Goal: Register for event/course

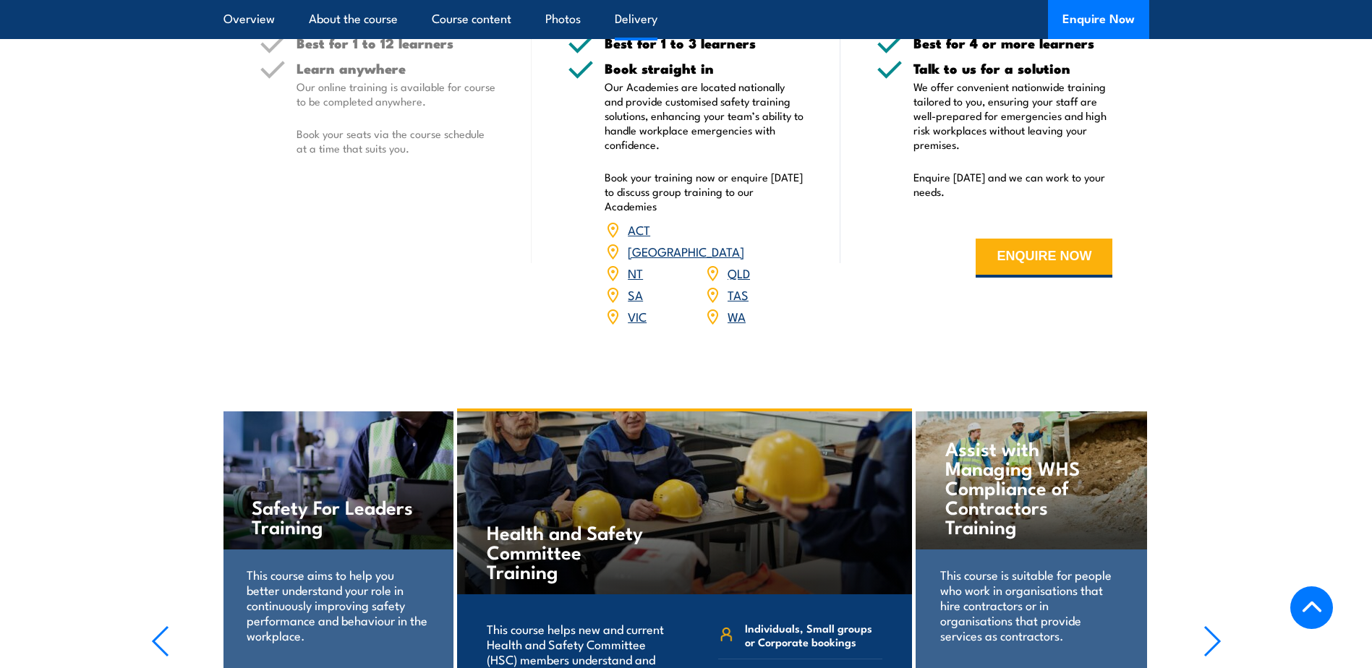
scroll to position [1808, 0]
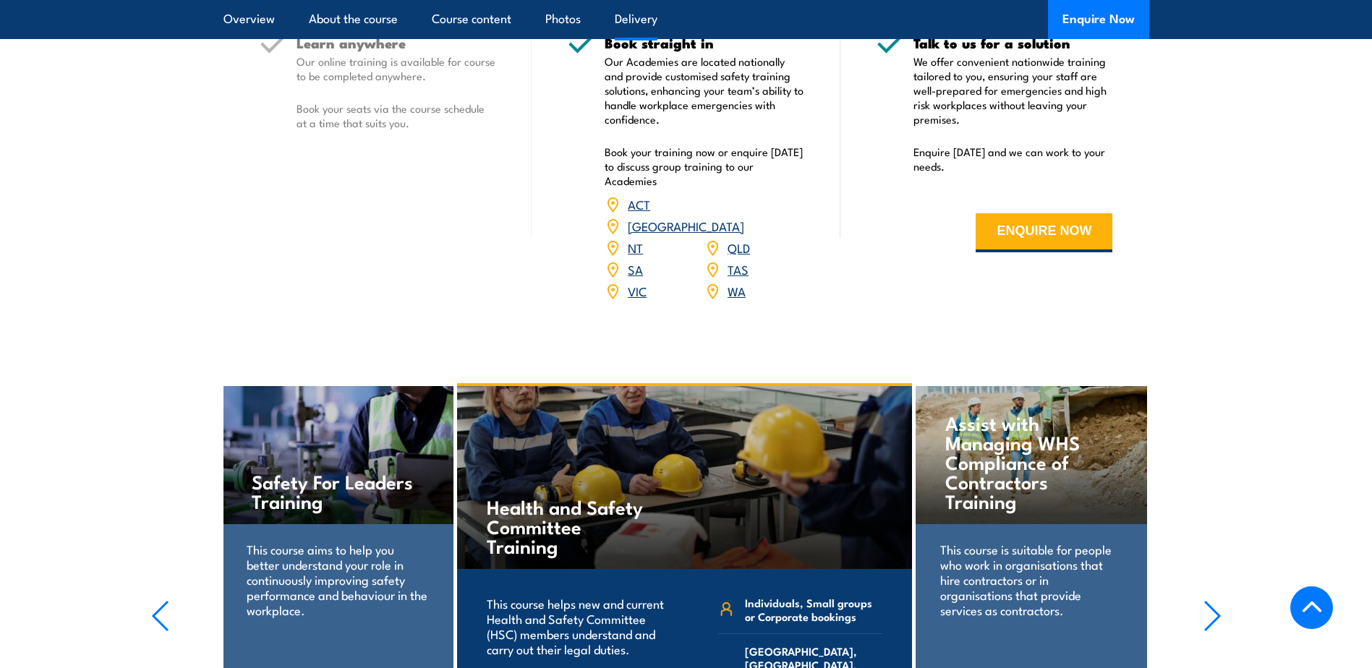
click at [736, 299] on link "WA" at bounding box center [736, 290] width 18 height 17
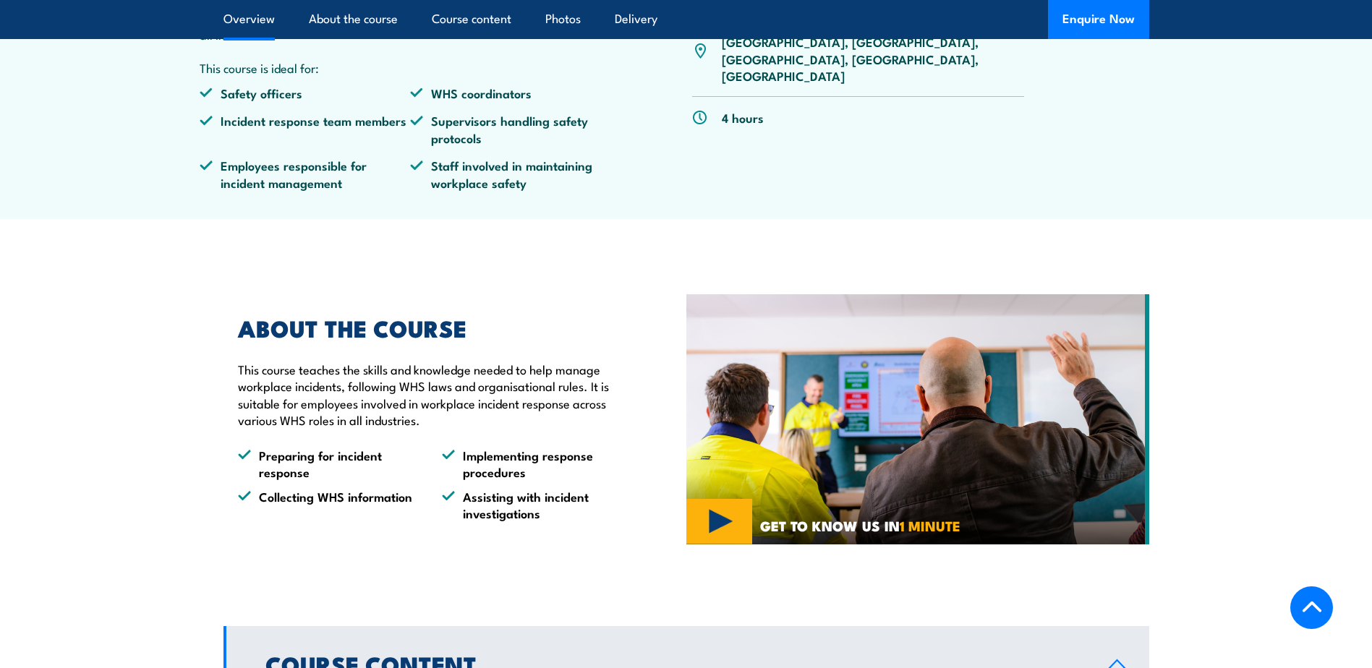
scroll to position [145, 0]
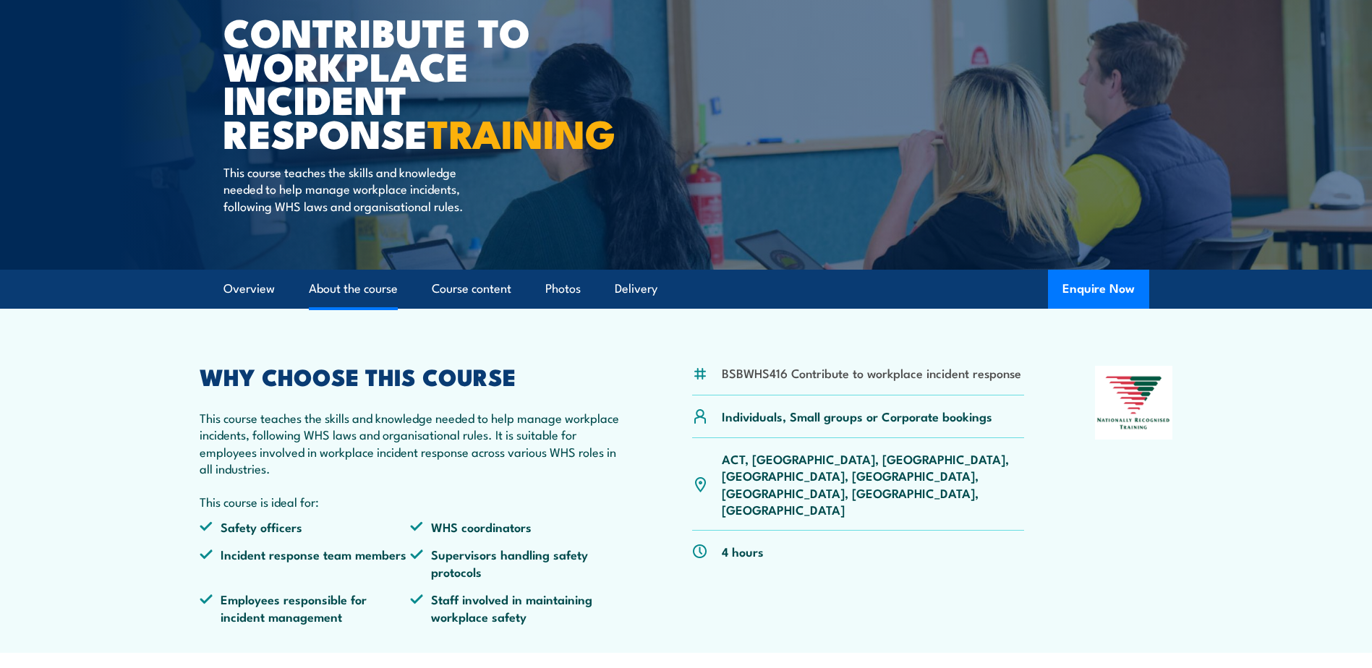
click at [339, 308] on link "About the course" at bounding box center [353, 289] width 89 height 38
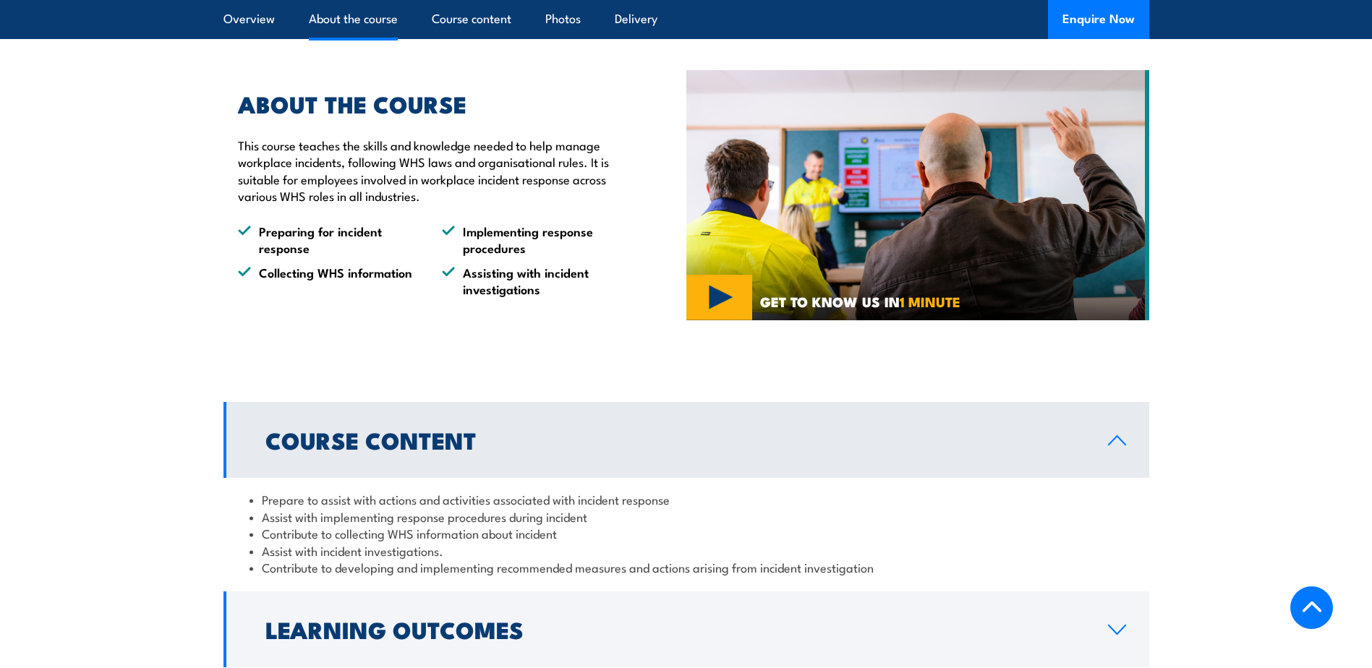
scroll to position [1092, 0]
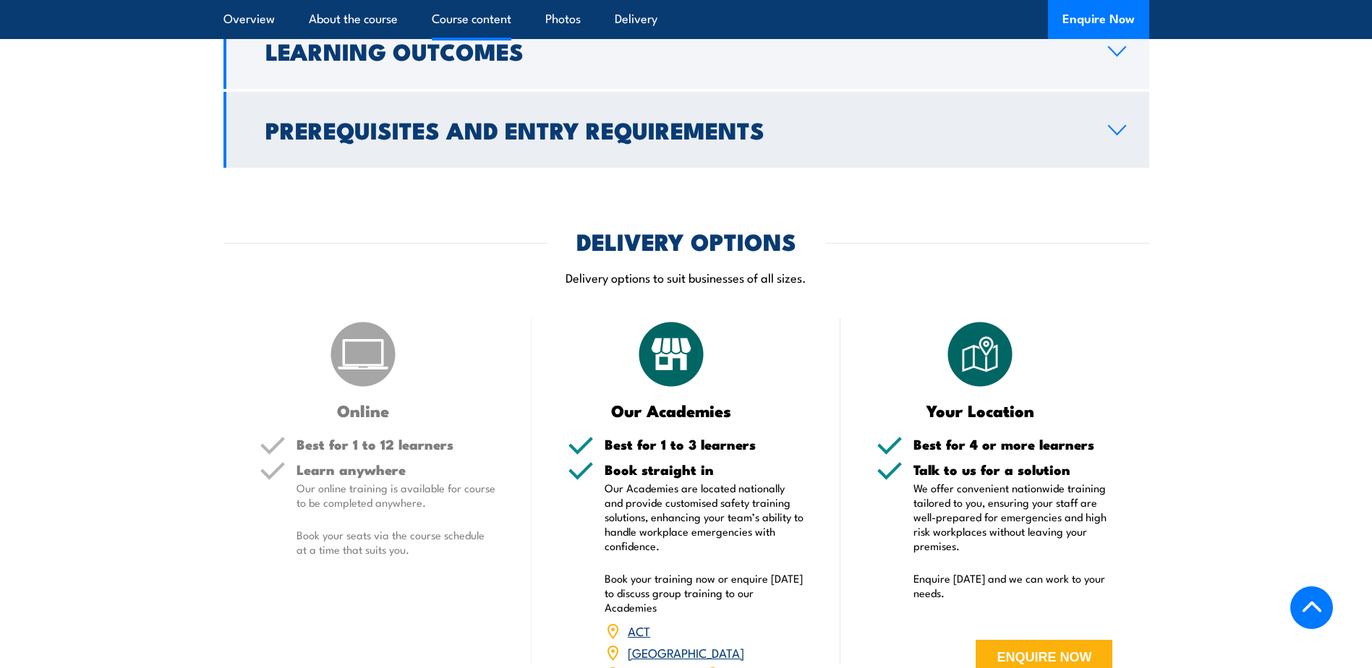
click at [582, 140] on h2 "Prerequisites and Entry Requirements" at bounding box center [674, 129] width 819 height 20
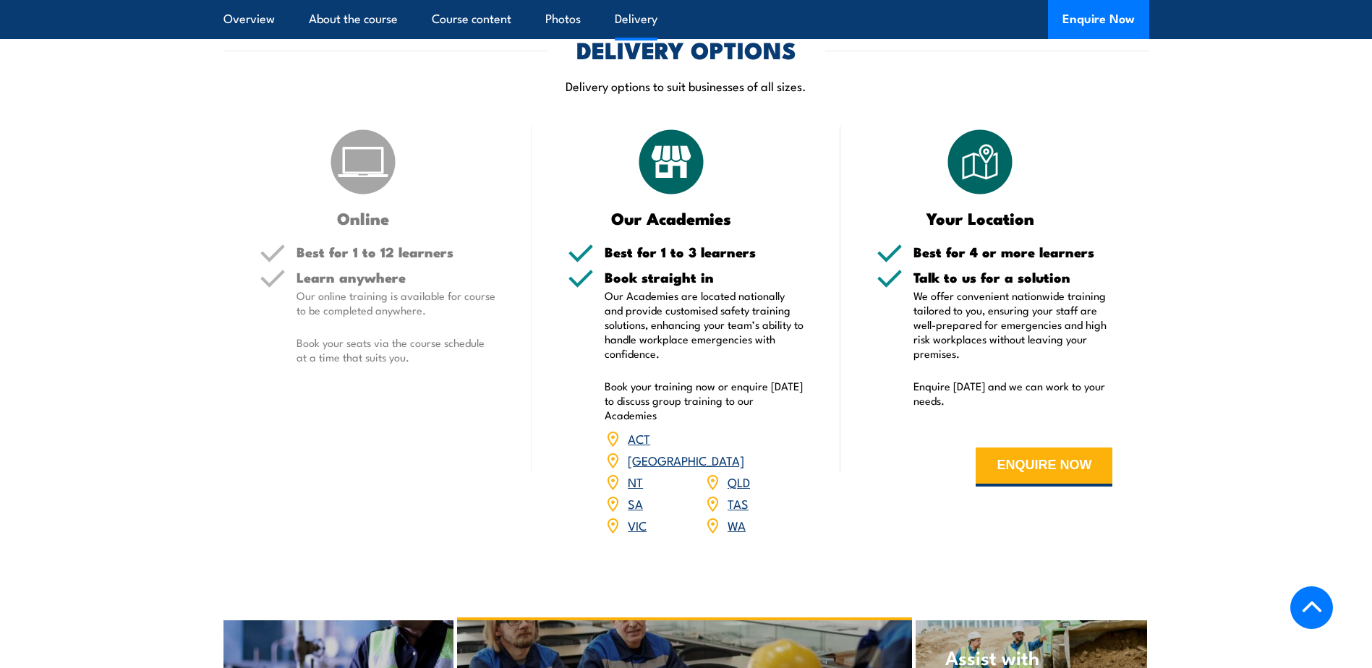
scroll to position [1684, 0]
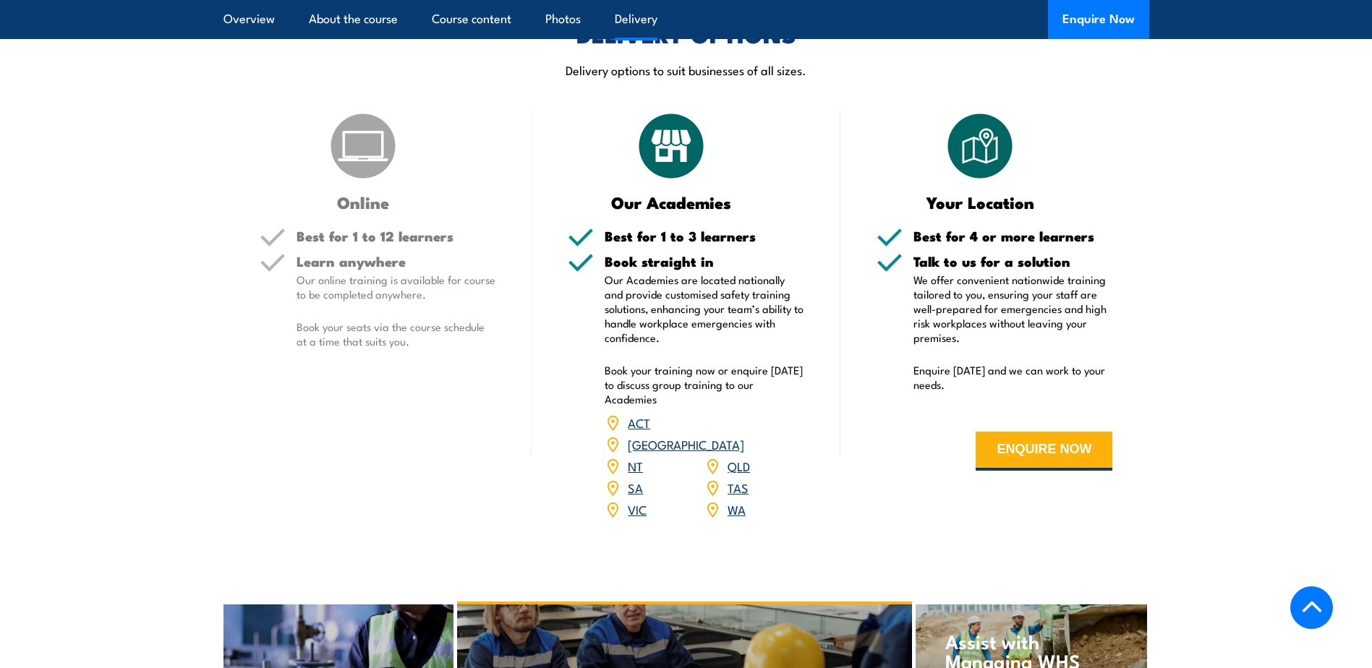
click at [739, 518] on link "WA" at bounding box center [736, 508] width 18 height 17
click at [733, 518] on link "WA" at bounding box center [736, 508] width 18 height 17
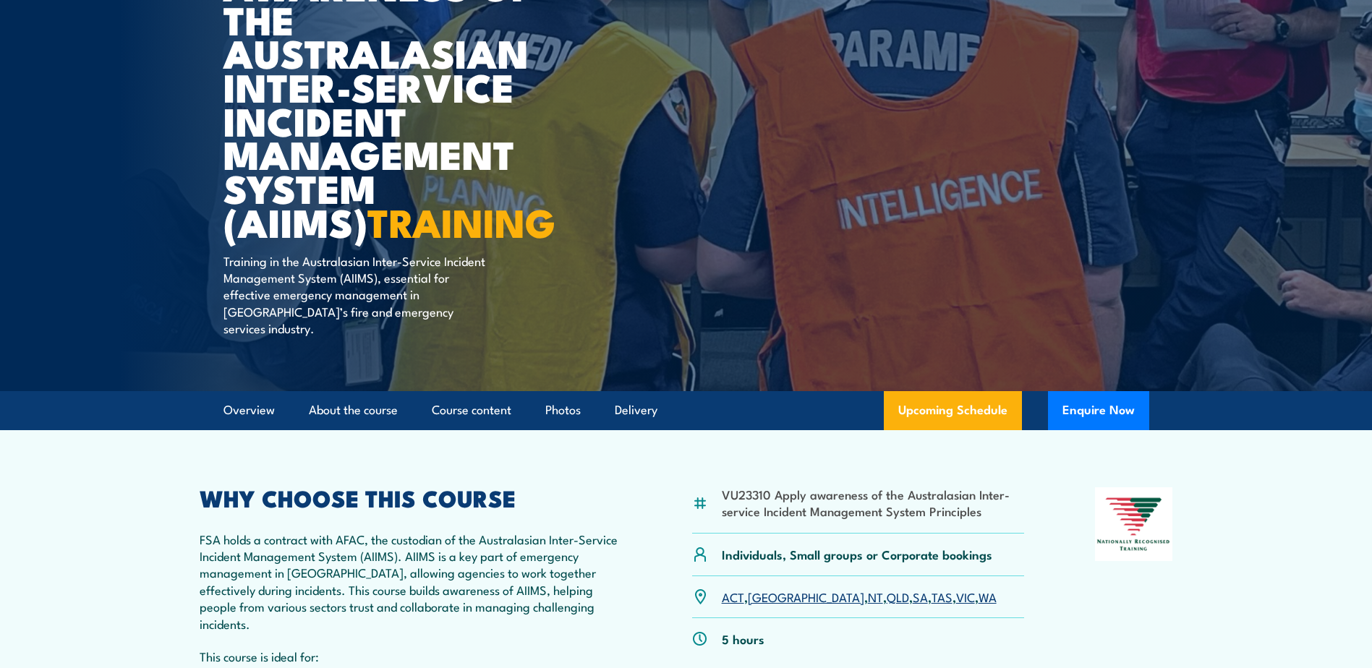
scroll to position [217, 0]
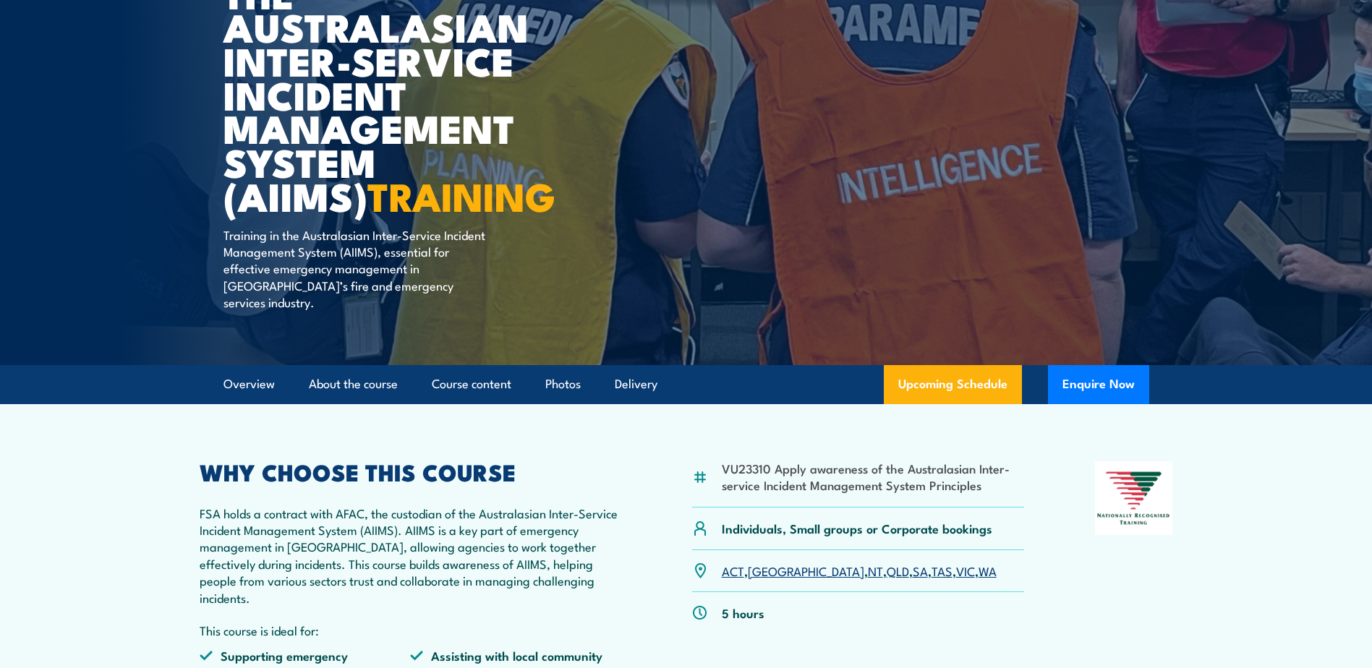
click at [978, 562] on link "WA" at bounding box center [987, 570] width 18 height 17
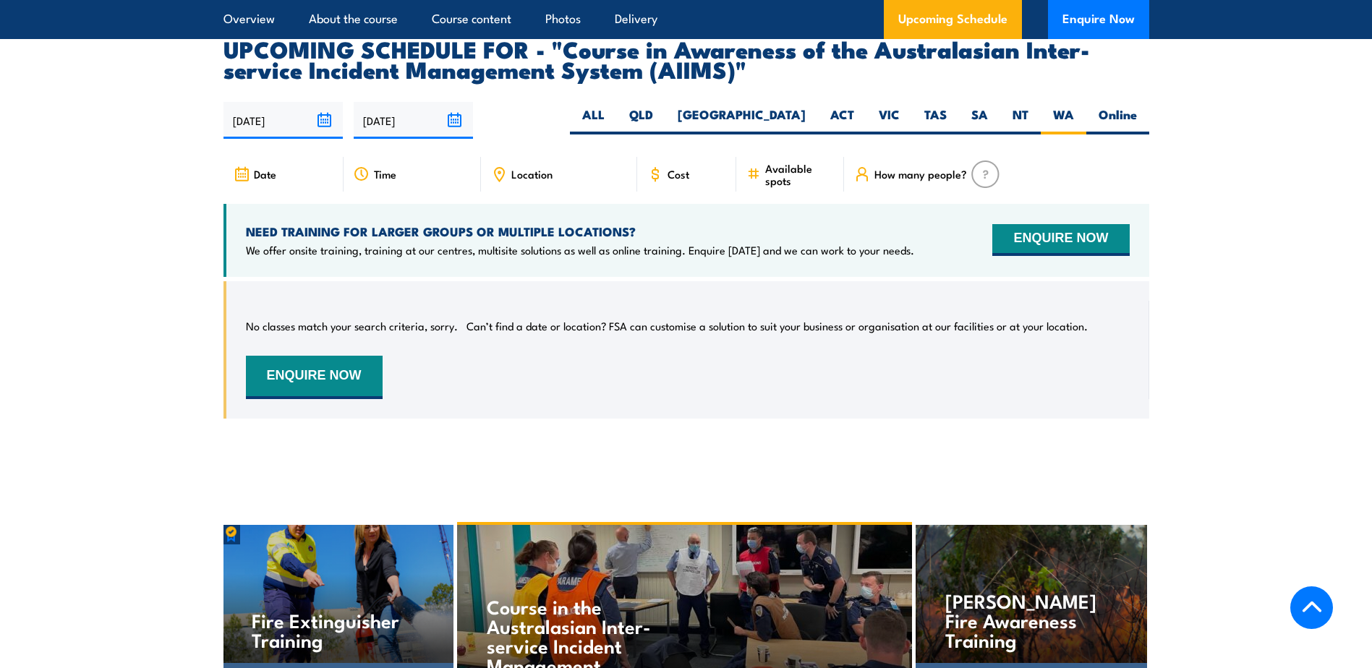
click at [672, 168] on span "Cost" at bounding box center [678, 174] width 22 height 12
click at [674, 168] on span "Cost" at bounding box center [678, 174] width 22 height 12
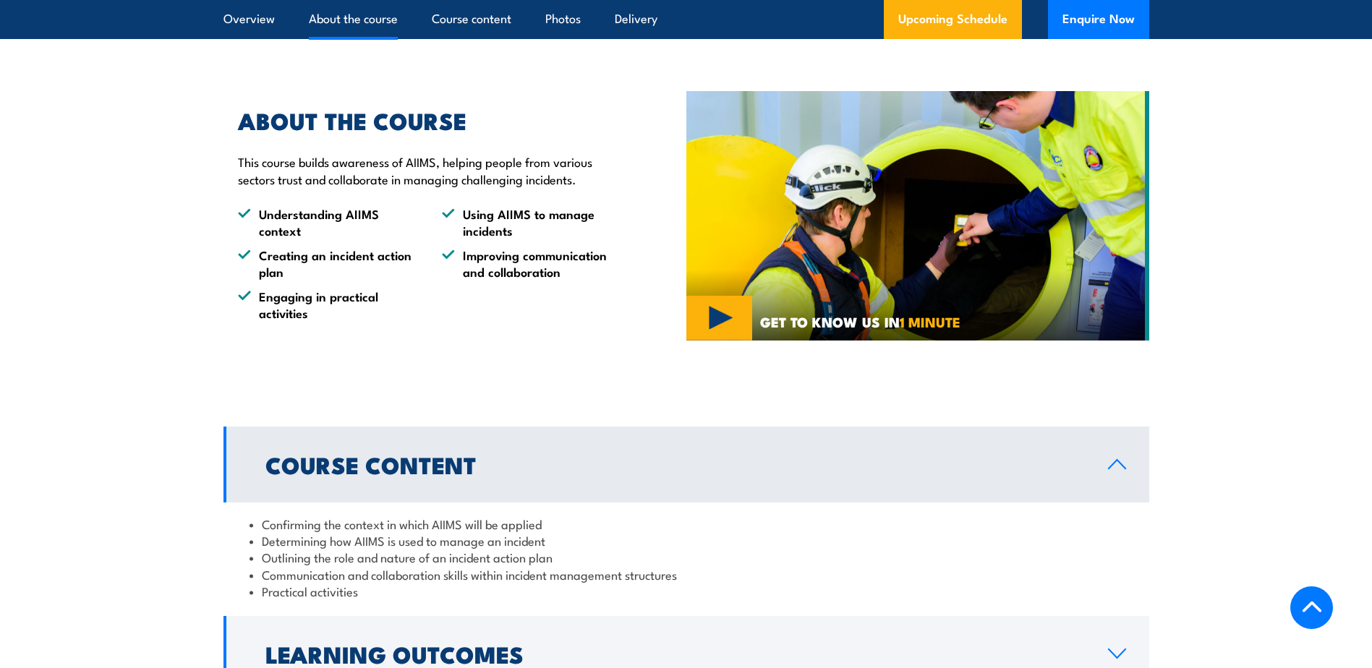
scroll to position [732, 0]
